Goal: Find contact information: Find contact information

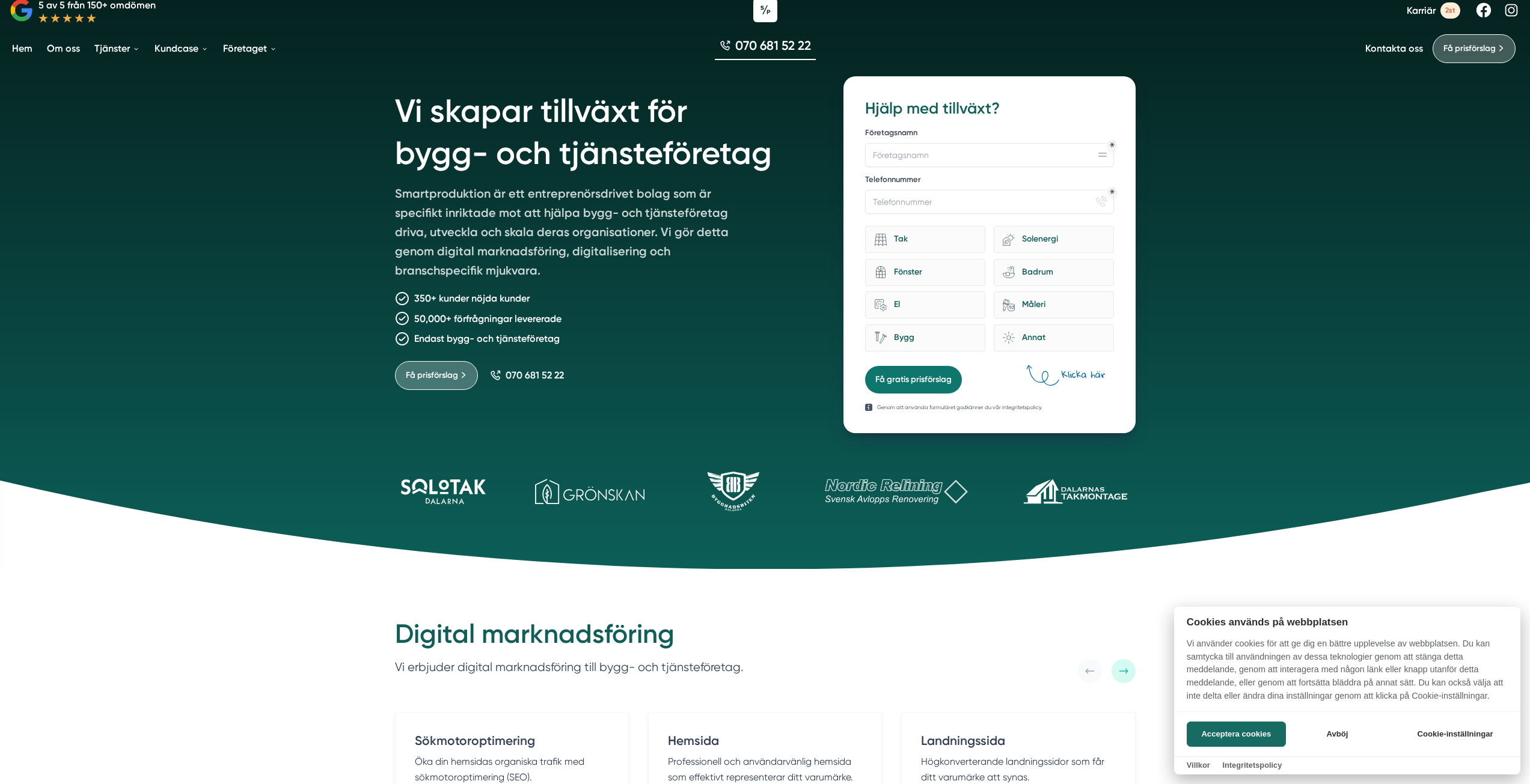
scroll to position [60, 0]
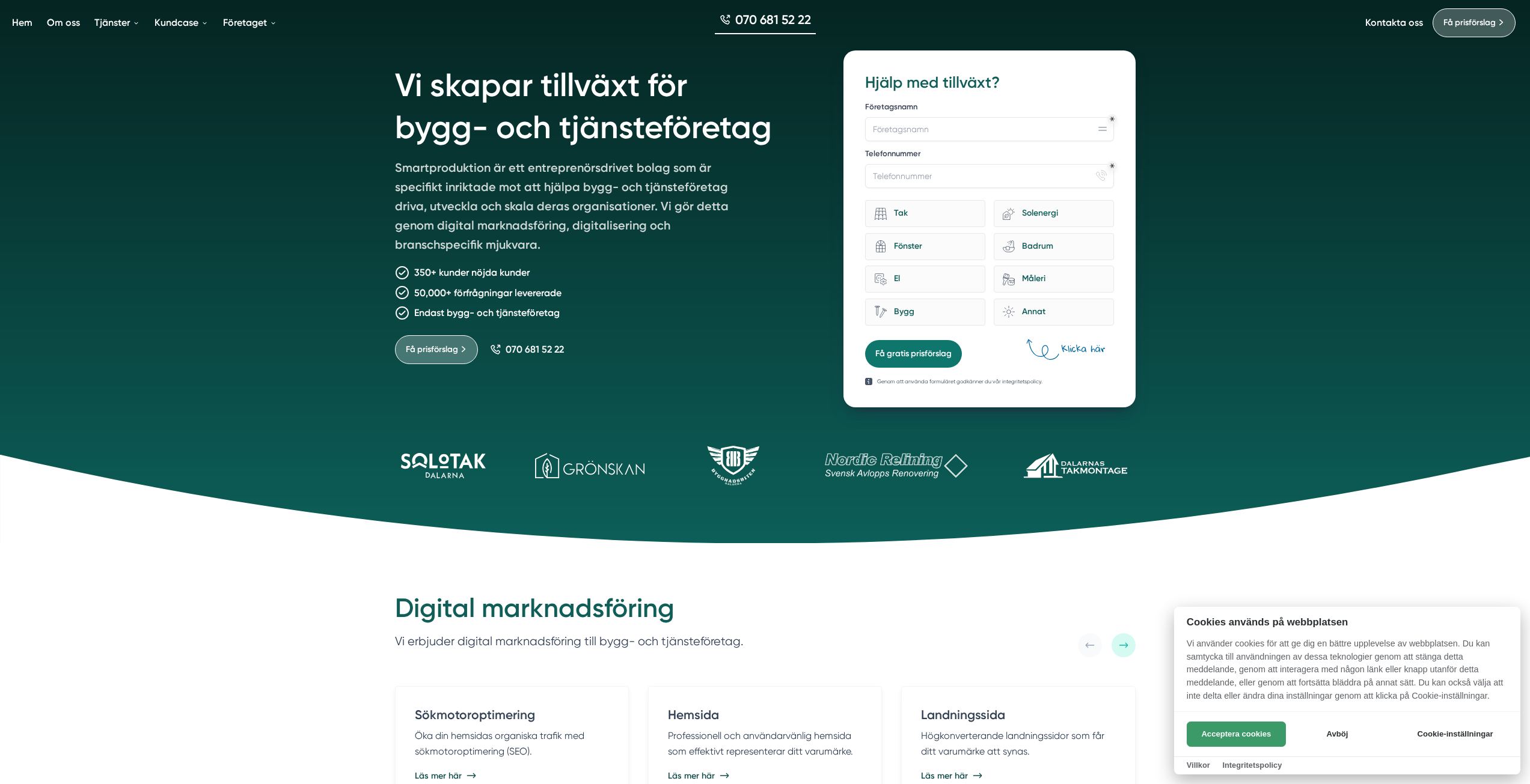
click at [1204, 721] on button "Acceptera cookies" at bounding box center [1236, 734] width 99 height 25
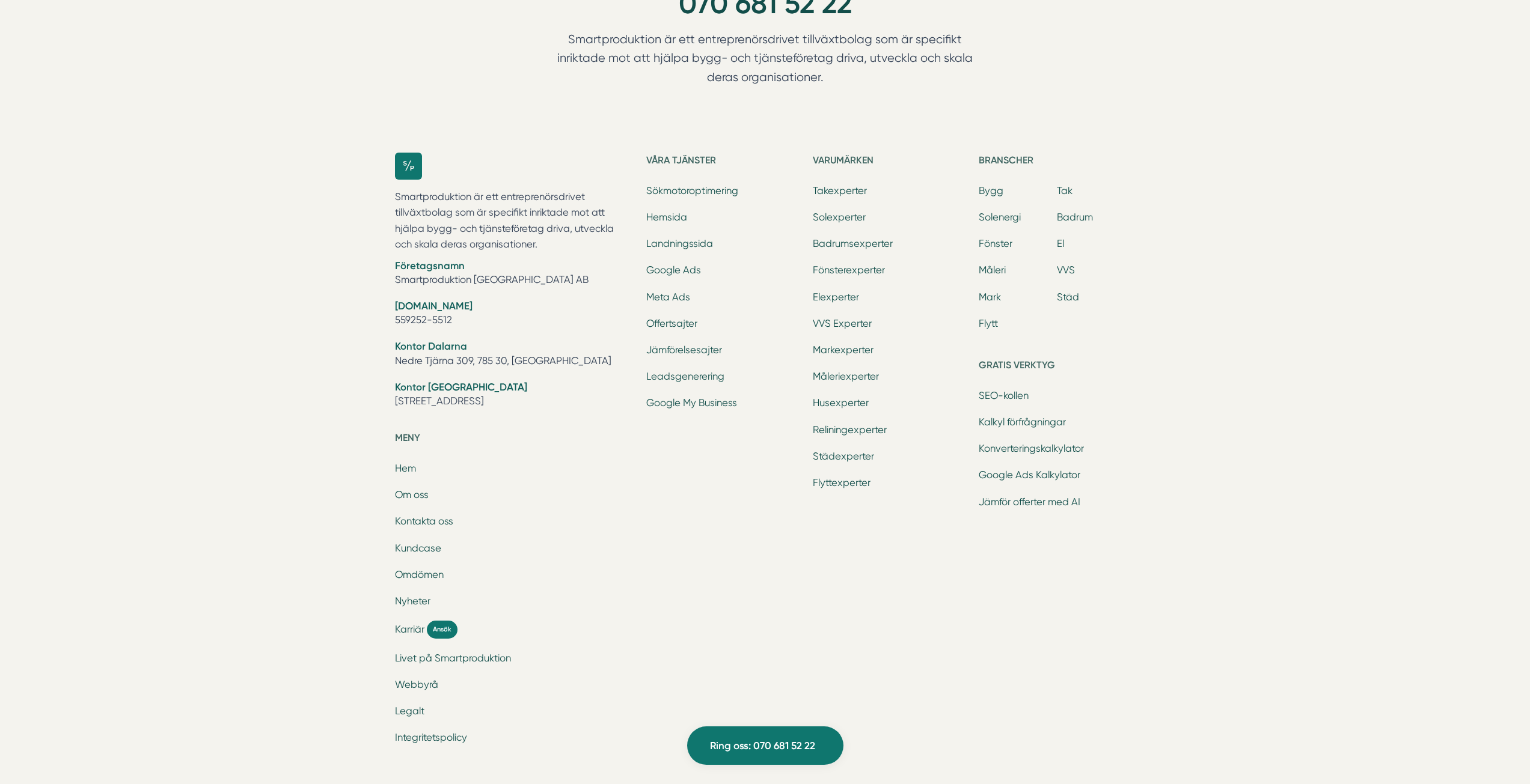
scroll to position [3785, 0]
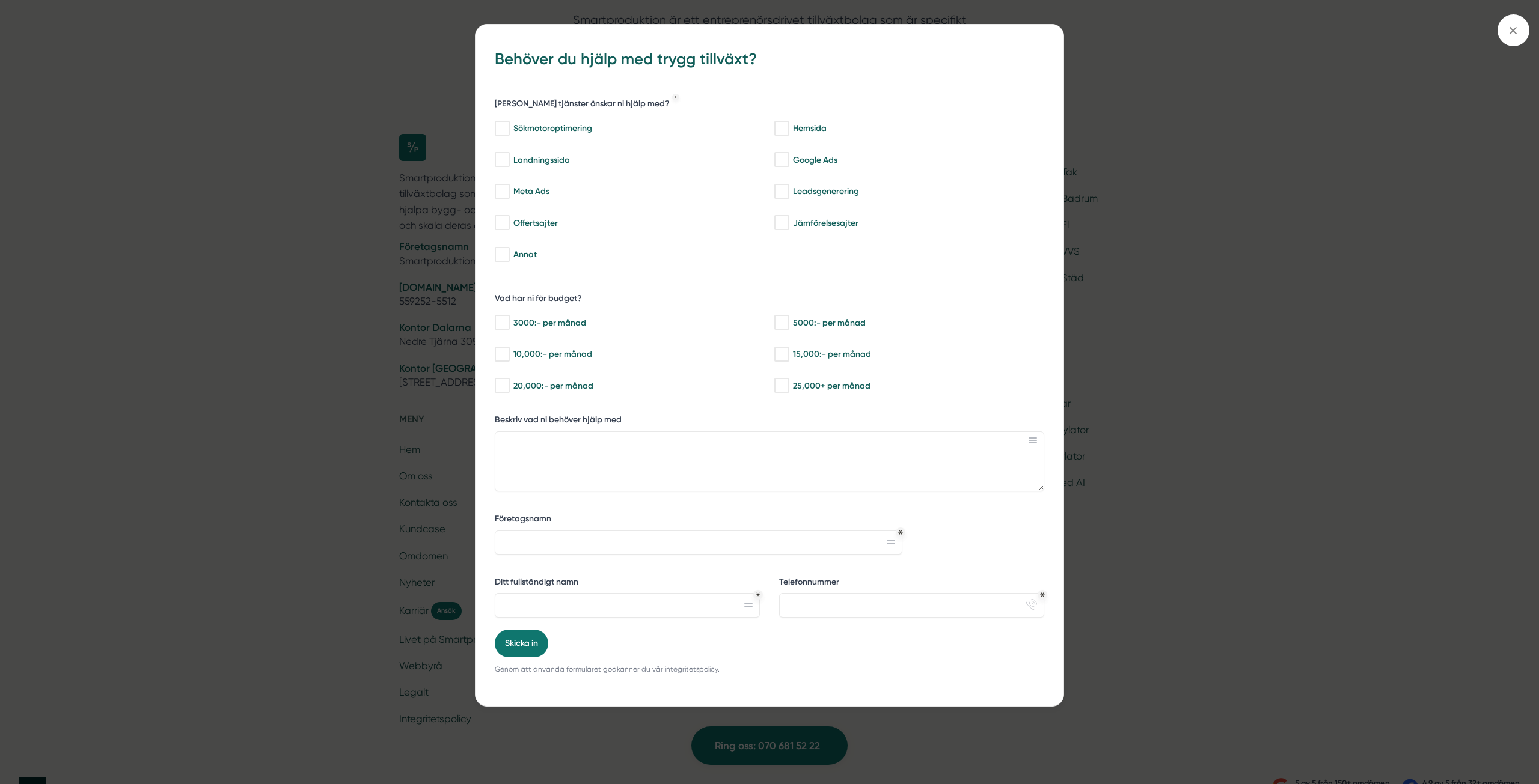
click at [1249, 87] on div "bbc9b822-b2c6-488a-ab3e-9a2d59e49c7c Behöver du hjälp med trygg tillväxt? [PERS…" at bounding box center [770, 392] width 1539 height 784
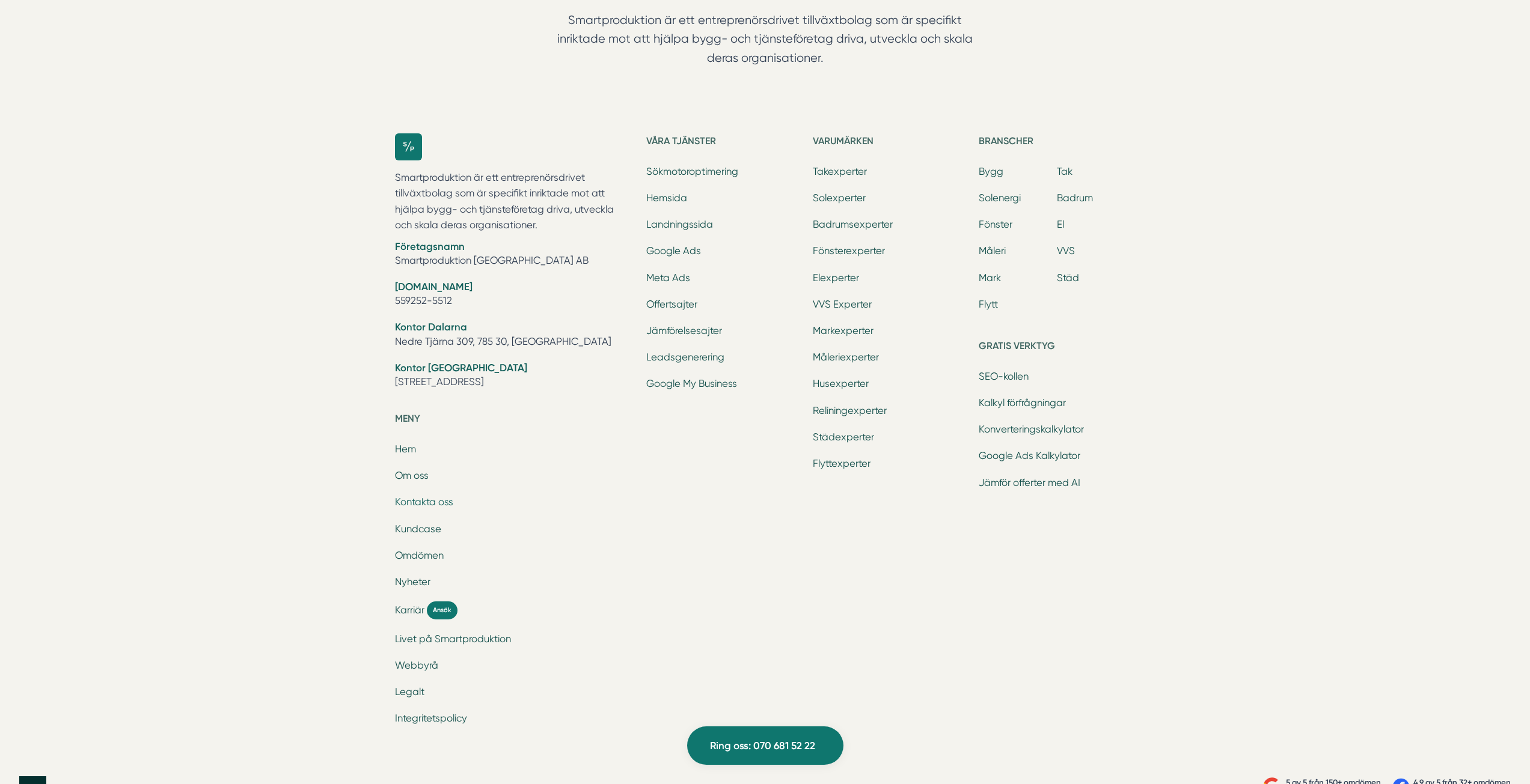
click at [409, 500] on link "Kontakta oss" at bounding box center [424, 502] width 58 height 12
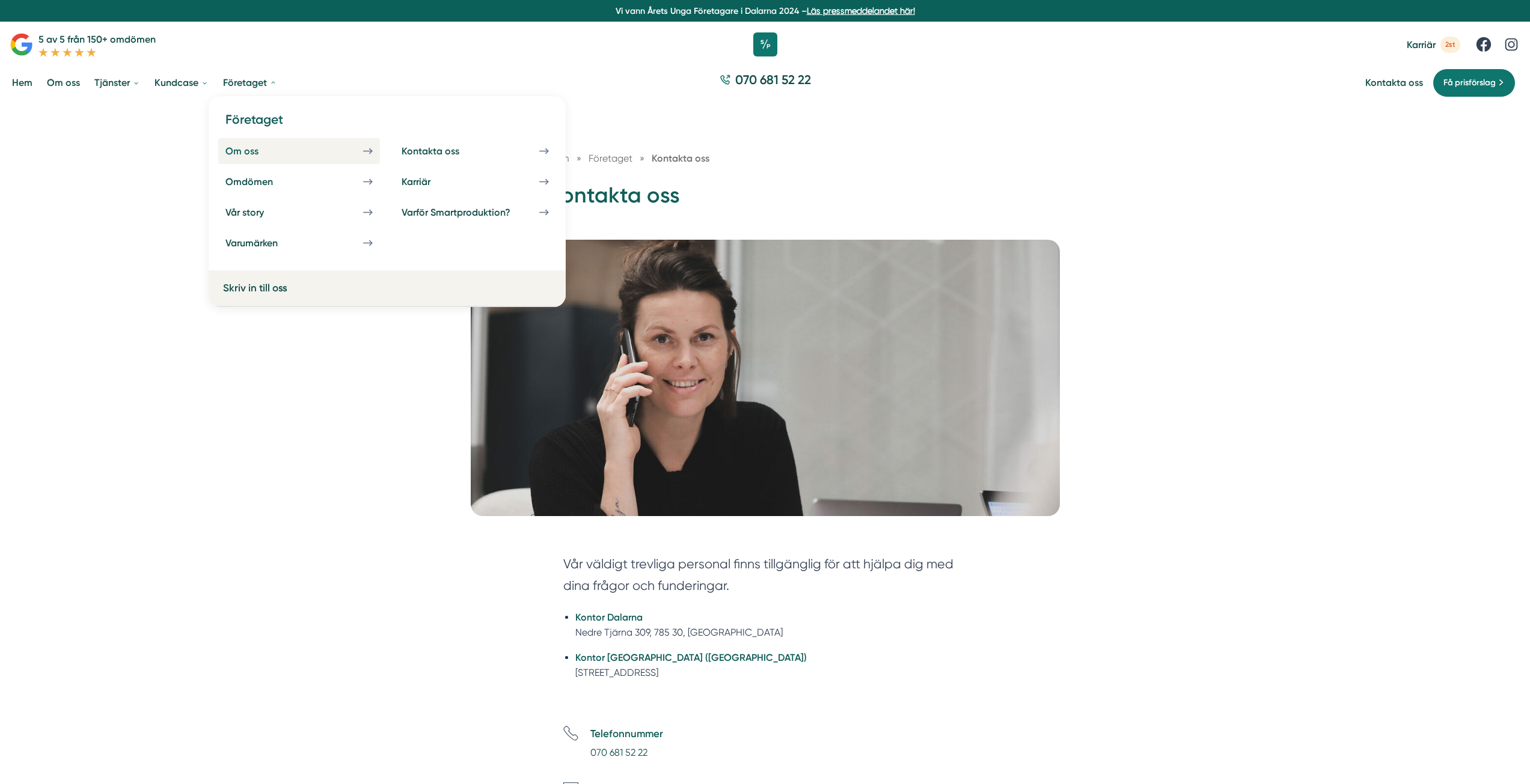
click at [240, 154] on div "Om oss" at bounding box center [257, 151] width 62 height 12
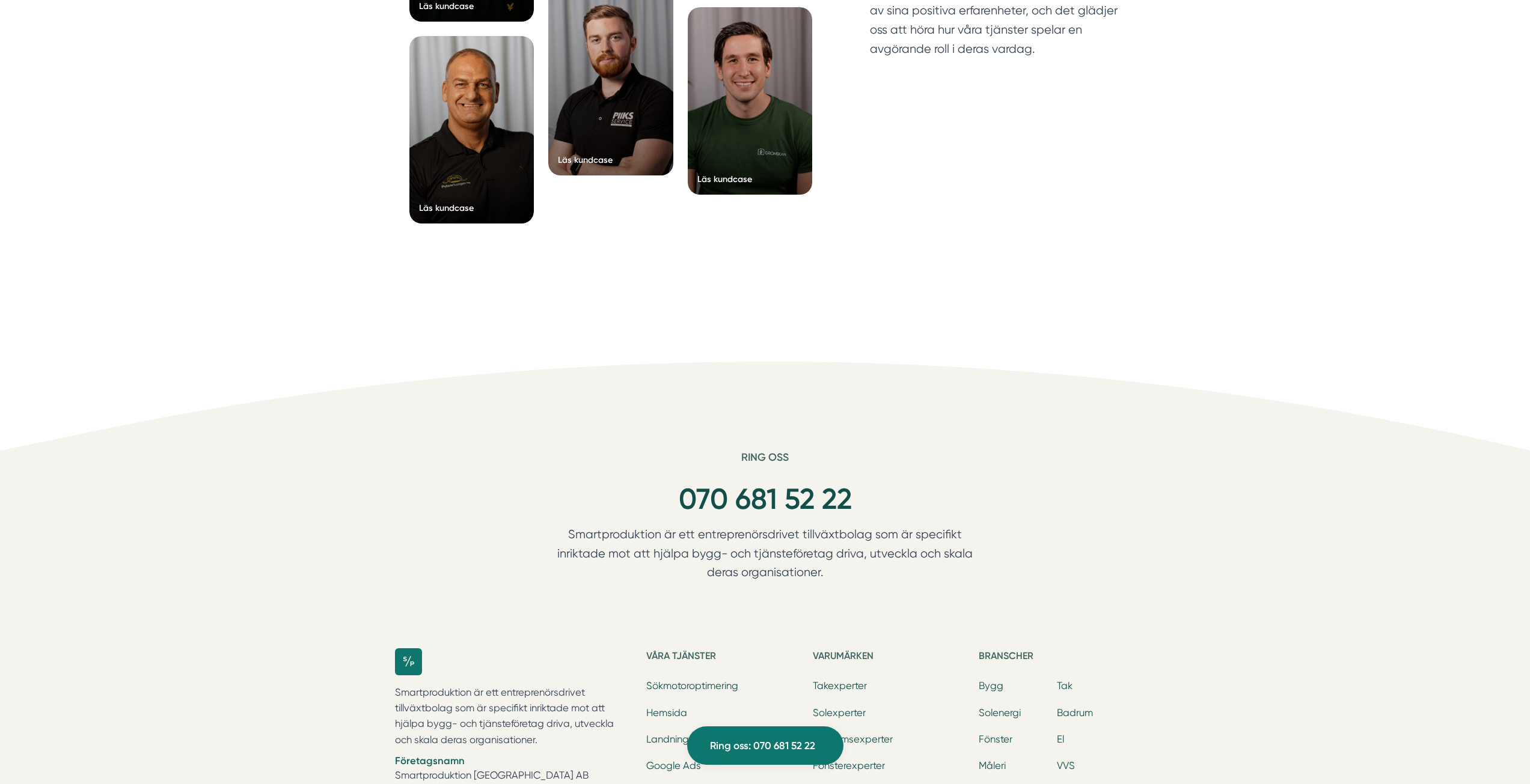
scroll to position [3605, 0]
